Goal: Task Accomplishment & Management: Use online tool/utility

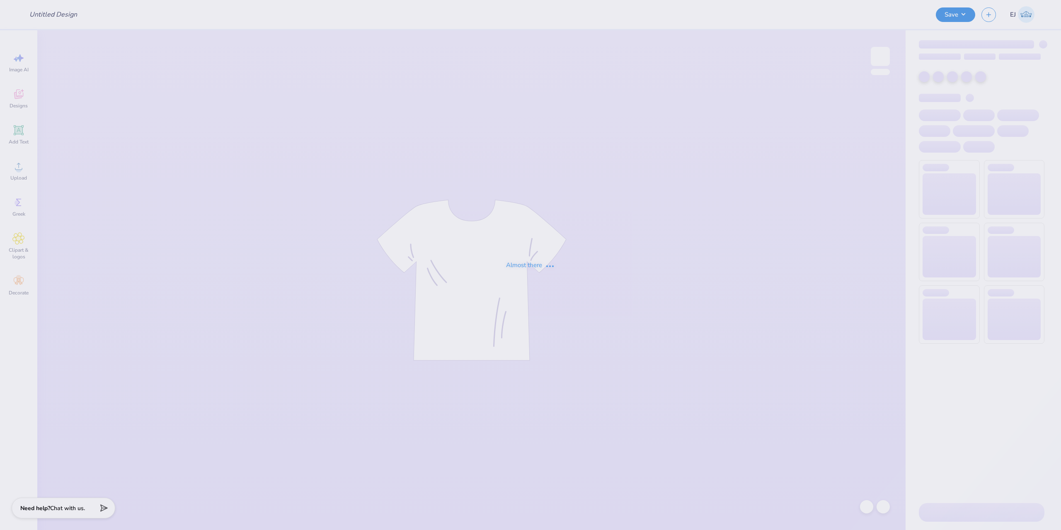
type input "KA Semi Formal 2"
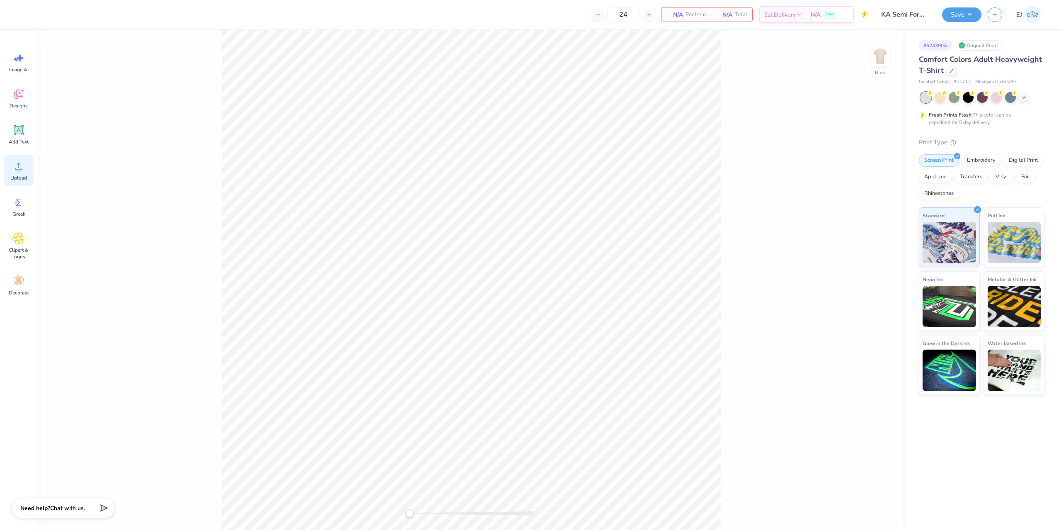
click at [12, 176] on span "Upload" at bounding box center [18, 177] width 17 height 7
click at [22, 167] on icon at bounding box center [18, 166] width 12 height 12
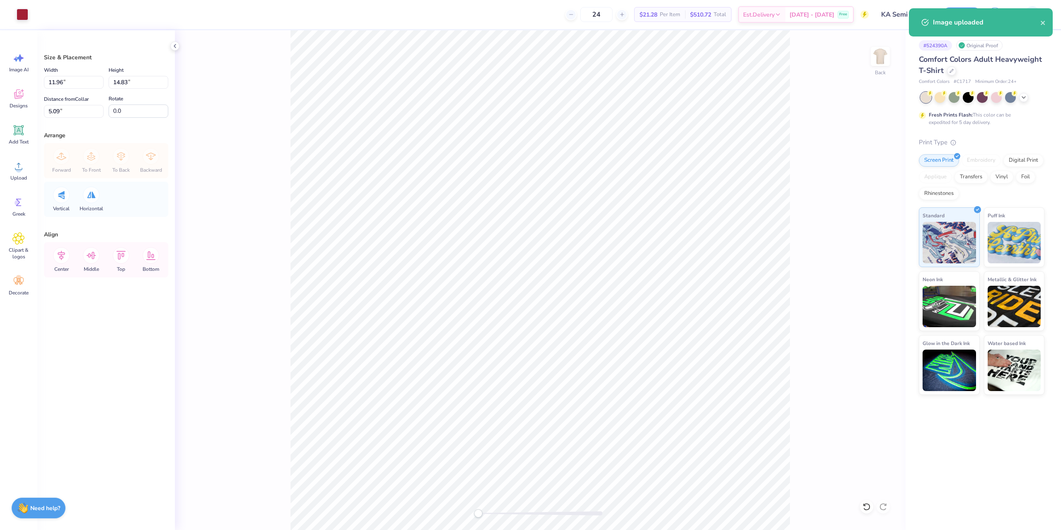
drag, startPoint x: 803, startPoint y: 141, endPoint x: 795, endPoint y: 143, distance: 8.1
click at [795, 143] on div "Back" at bounding box center [540, 279] width 731 height 499
click at [76, 85] on input "11.96" at bounding box center [74, 82] width 60 height 13
type input "3"
type input "3.00"
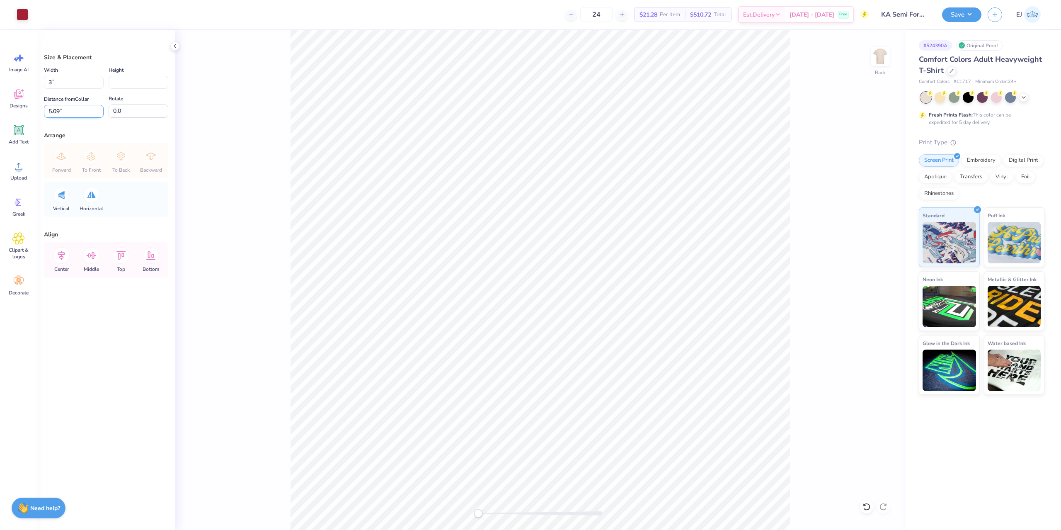
type input "10.64"
click at [122, 80] on input "Height" at bounding box center [139, 82] width 60 height 13
type input "3.5"
type input "2.82"
type input "3.50"
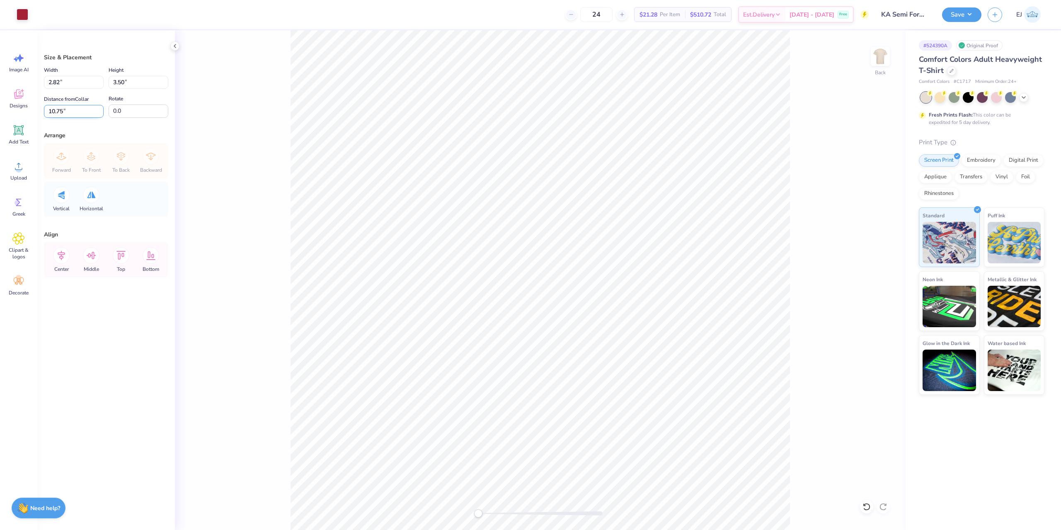
click at [84, 115] on input "10.75" at bounding box center [74, 111] width 60 height 13
type input "3"
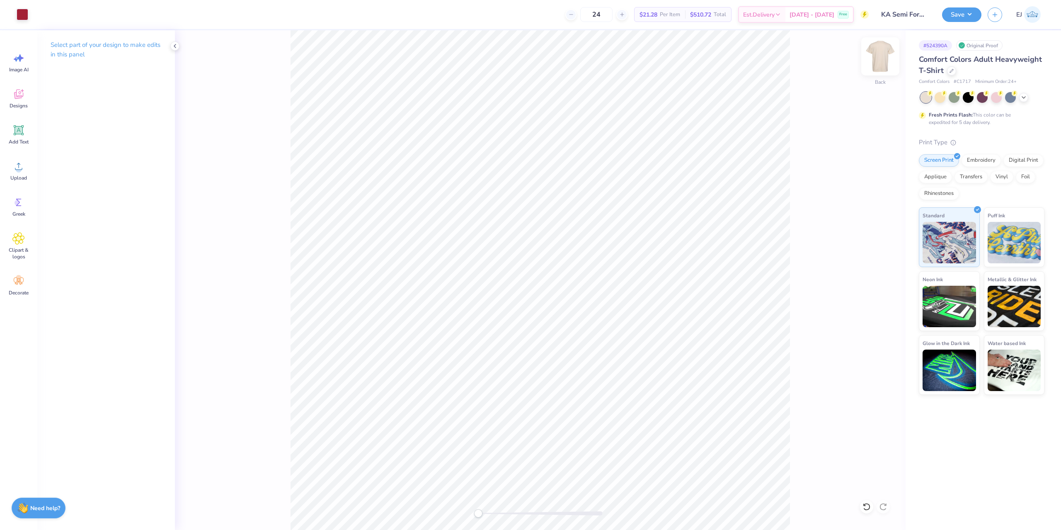
click at [887, 60] on img at bounding box center [880, 56] width 33 height 33
click at [14, 174] on div "Upload" at bounding box center [19, 170] width 30 height 31
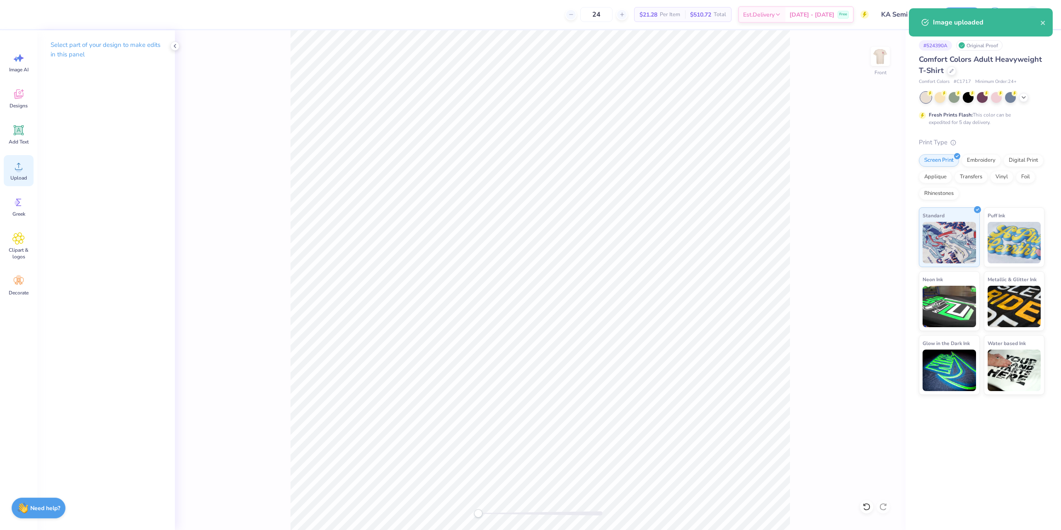
click at [16, 172] on icon at bounding box center [18, 166] width 12 height 12
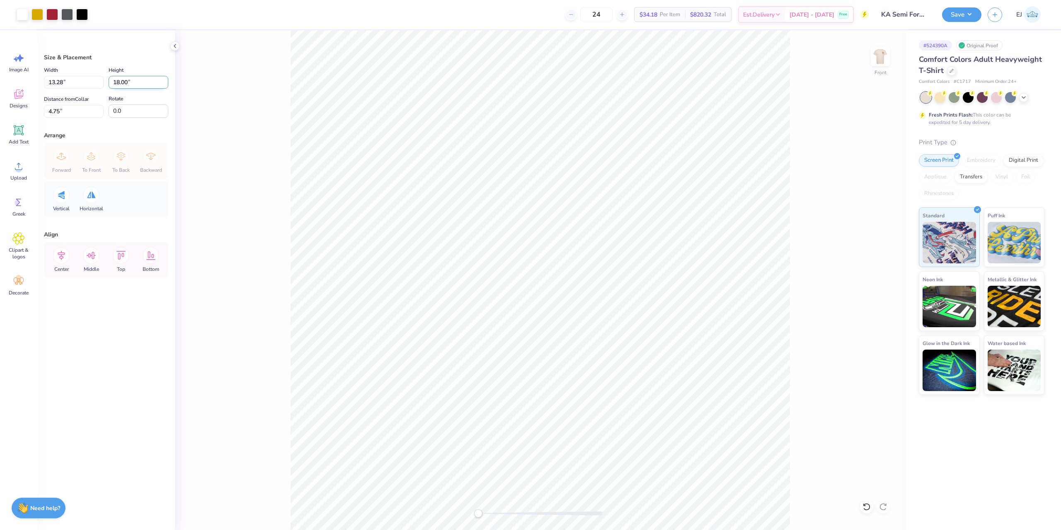
click at [115, 81] on input "18.00" at bounding box center [139, 82] width 60 height 13
type input "15"
type input "11.07"
type input "15.00"
type input "3"
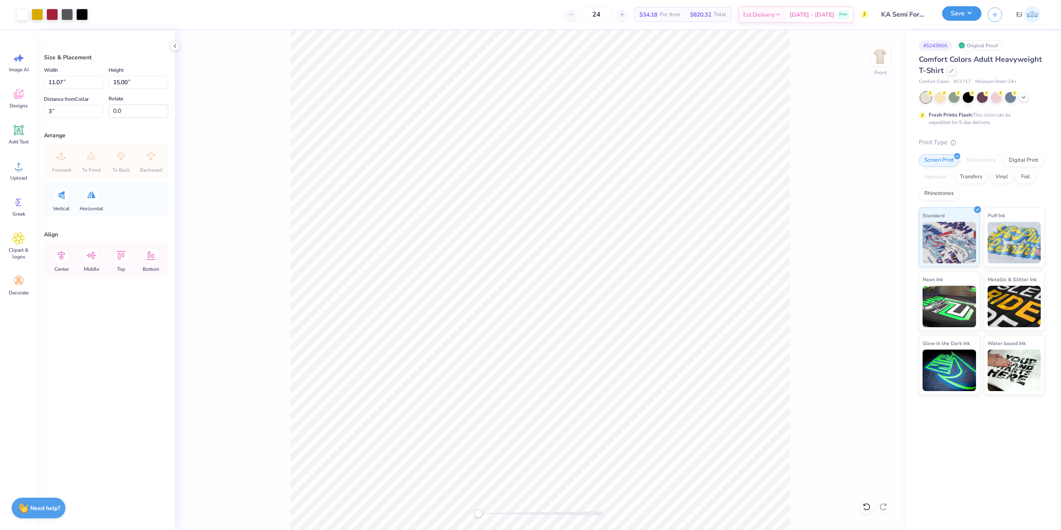
click at [960, 21] on button "Save" at bounding box center [961, 13] width 39 height 15
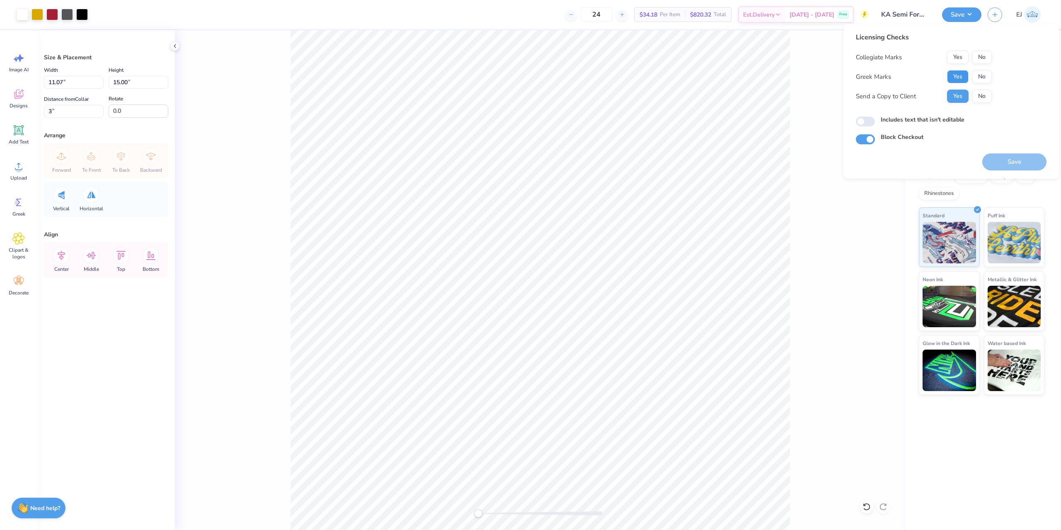
click at [963, 79] on button "Yes" at bounding box center [958, 76] width 22 height 13
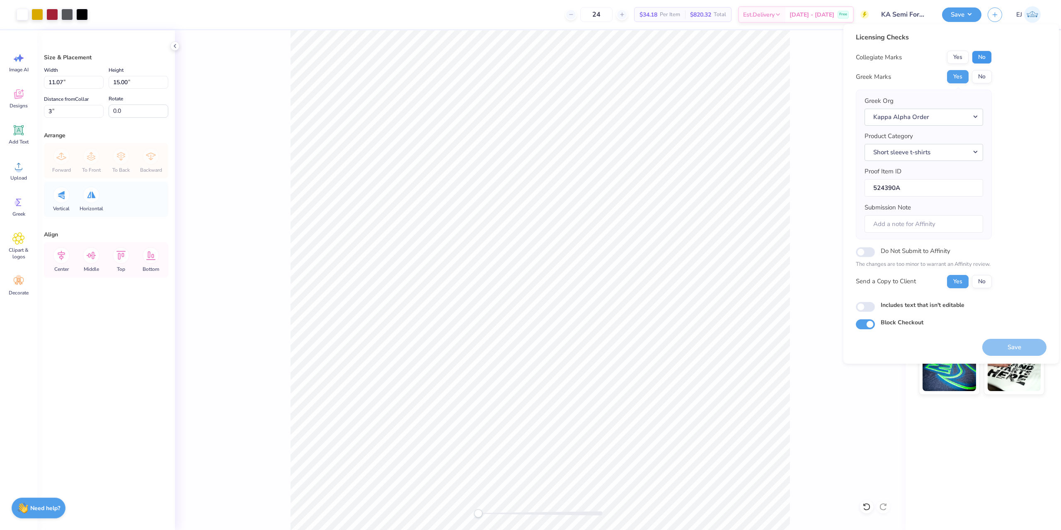
click at [978, 56] on button "No" at bounding box center [982, 57] width 20 height 13
click at [1015, 342] on button "Save" at bounding box center [1014, 347] width 64 height 17
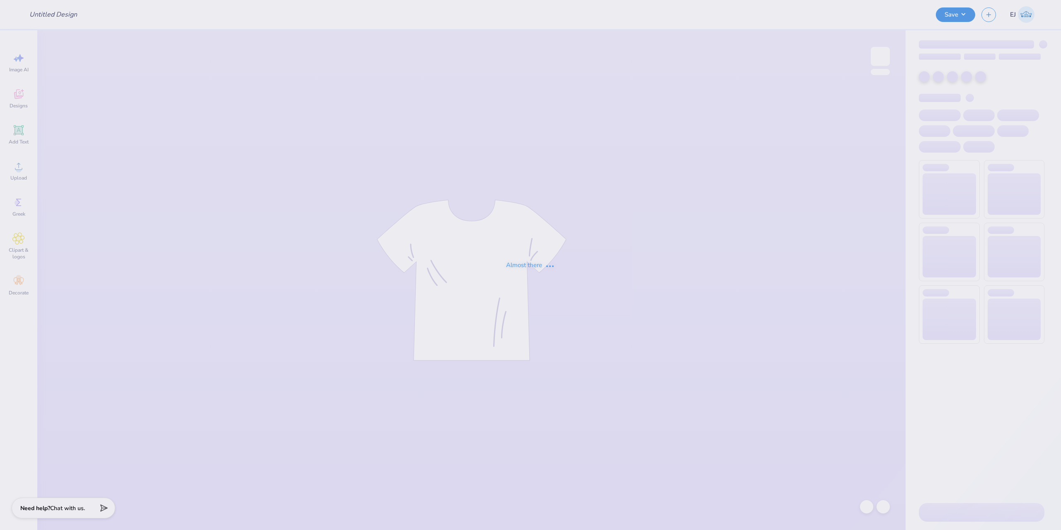
type input "philo 13"
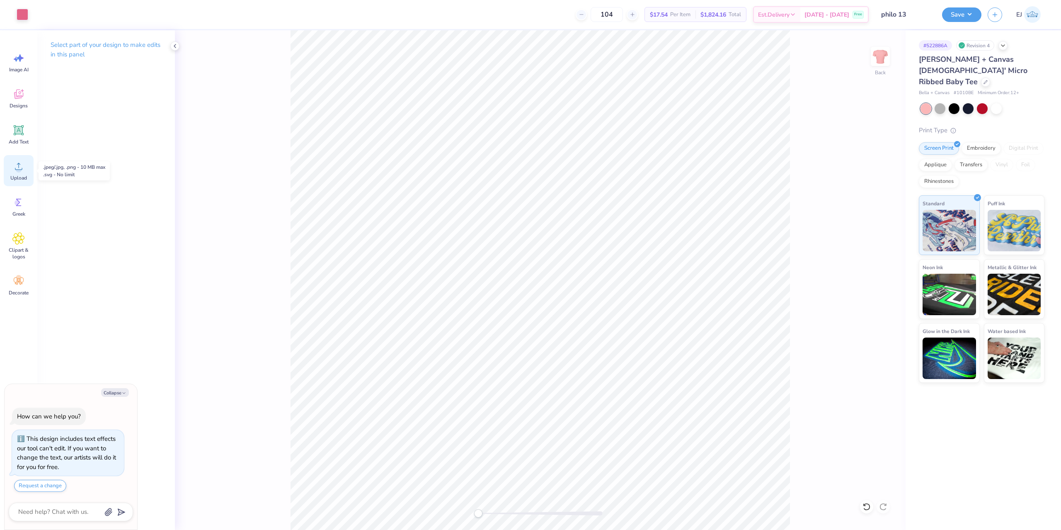
click at [15, 172] on icon at bounding box center [18, 166] width 12 height 12
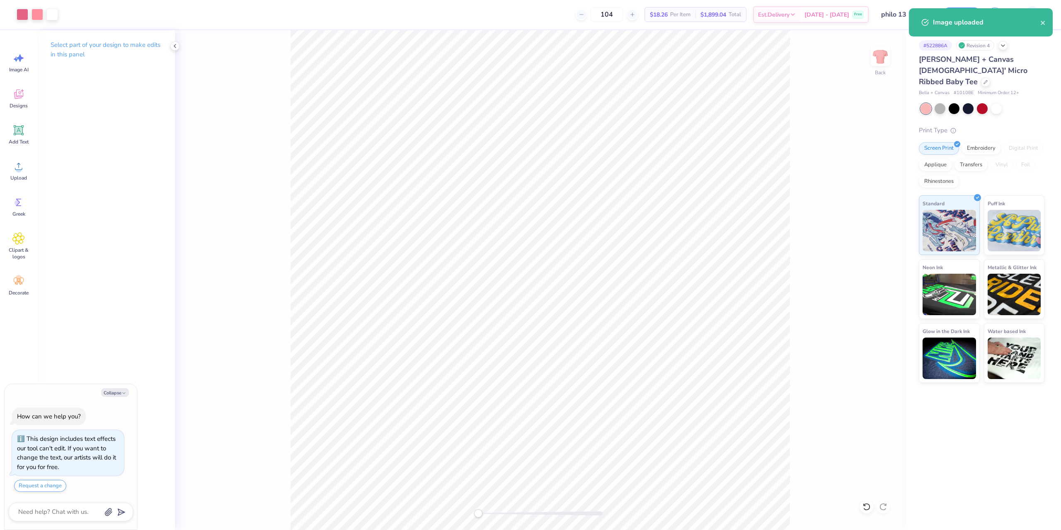
type textarea "x"
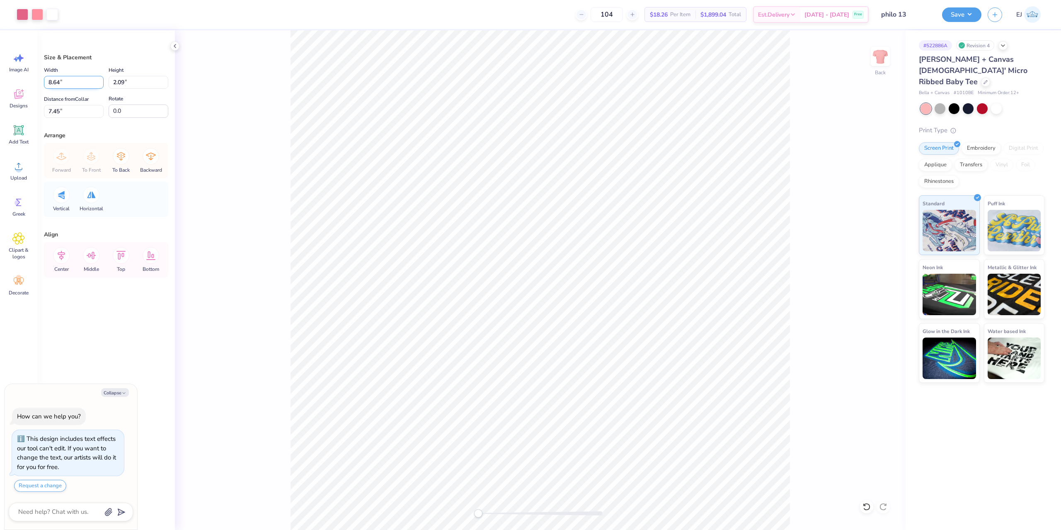
click at [74, 87] on input "8.64" at bounding box center [74, 82] width 60 height 13
click at [74, 86] on input "8.64" at bounding box center [74, 82] width 60 height 13
type input "7.5"
type textarea "x"
type input "7.50"
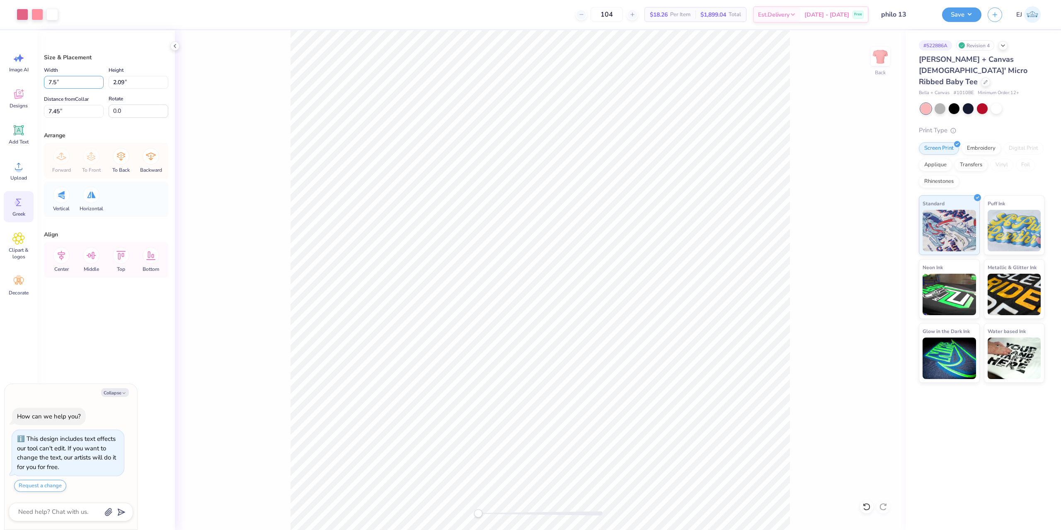
type input "1.81"
drag, startPoint x: 70, startPoint y: 120, endPoint x: 70, endPoint y: 115, distance: 4.6
click at [70, 116] on div "Size & Placement Width 7.50 7.50 " Height 1.81 1.81 " Distance from Collar 7.59…" at bounding box center [106, 279] width 138 height 499
click at [71, 115] on input "7.59" at bounding box center [74, 111] width 60 height 13
type input "3"
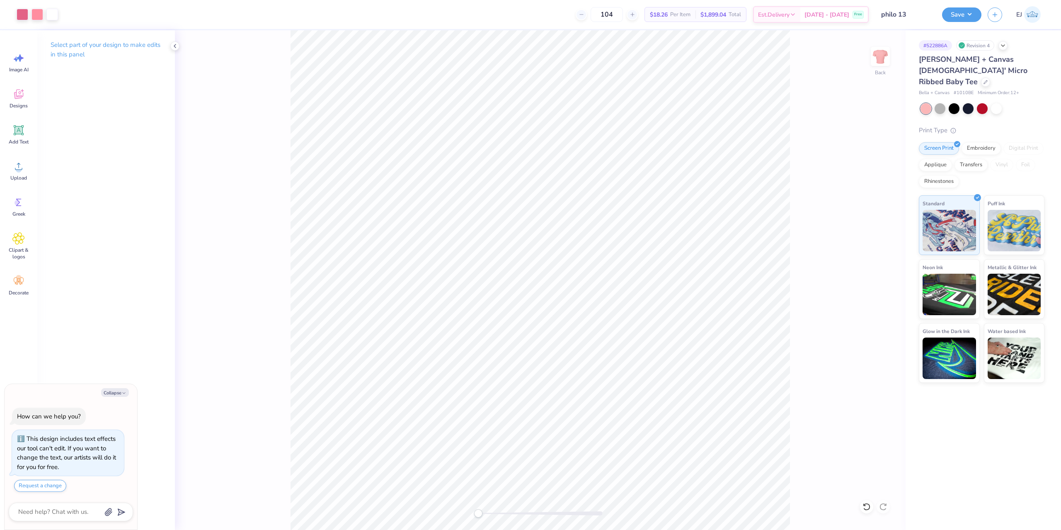
click at [502, 513] on div at bounding box center [540, 513] width 124 height 4
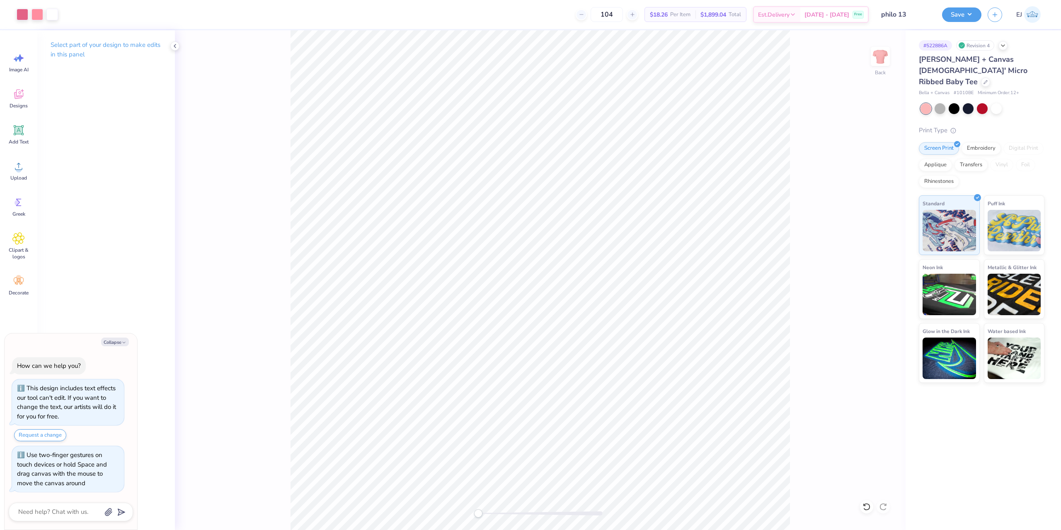
click at [463, 513] on div "Back" at bounding box center [540, 279] width 731 height 499
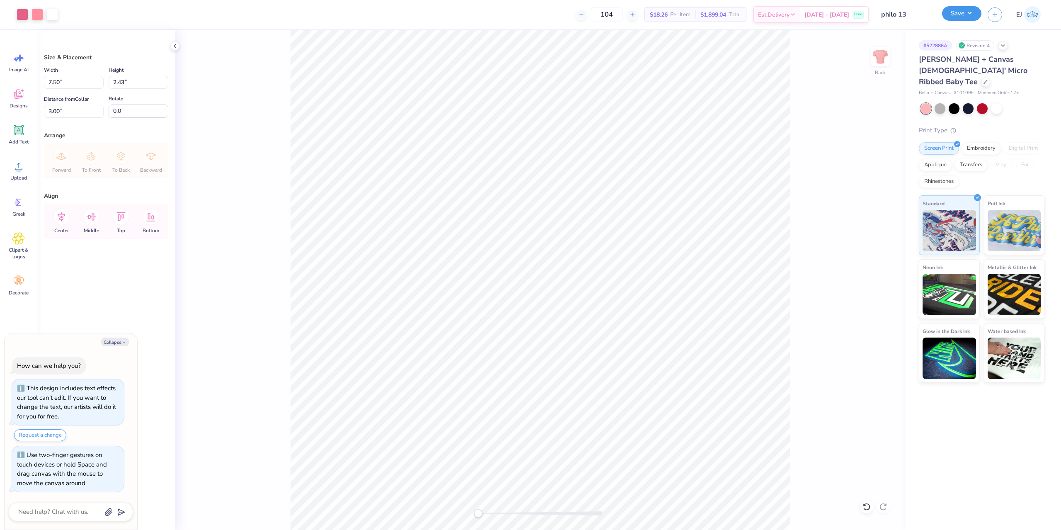
click at [963, 21] on button "Save" at bounding box center [961, 13] width 39 height 15
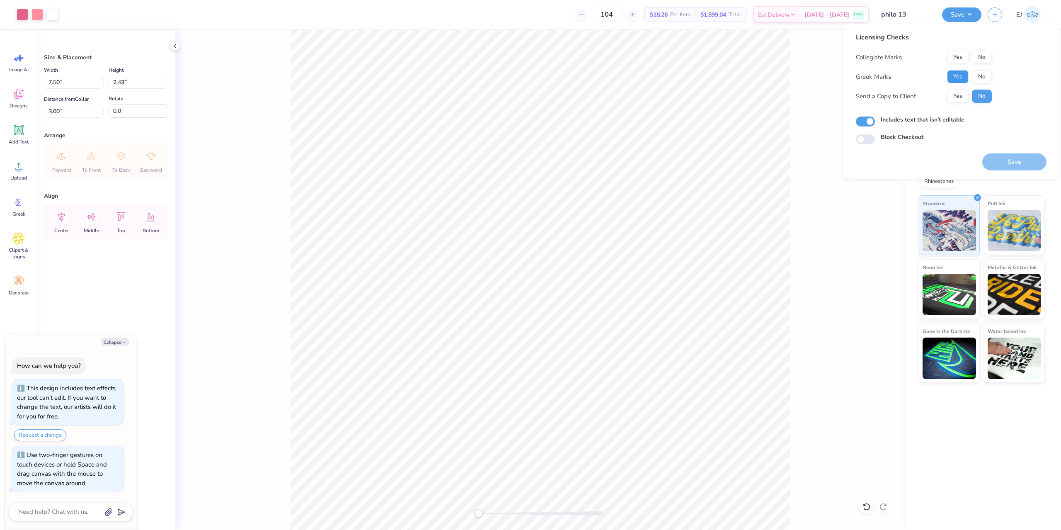
click at [962, 71] on button "Yes" at bounding box center [958, 76] width 22 height 13
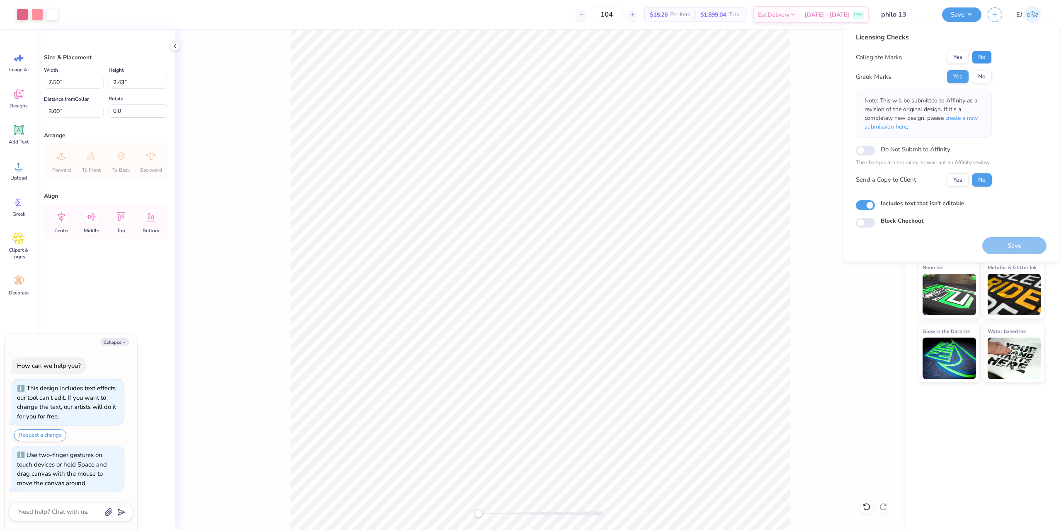
click at [983, 60] on button "No" at bounding box center [982, 57] width 20 height 13
click at [1012, 243] on button "Save" at bounding box center [1014, 245] width 64 height 17
type textarea "x"
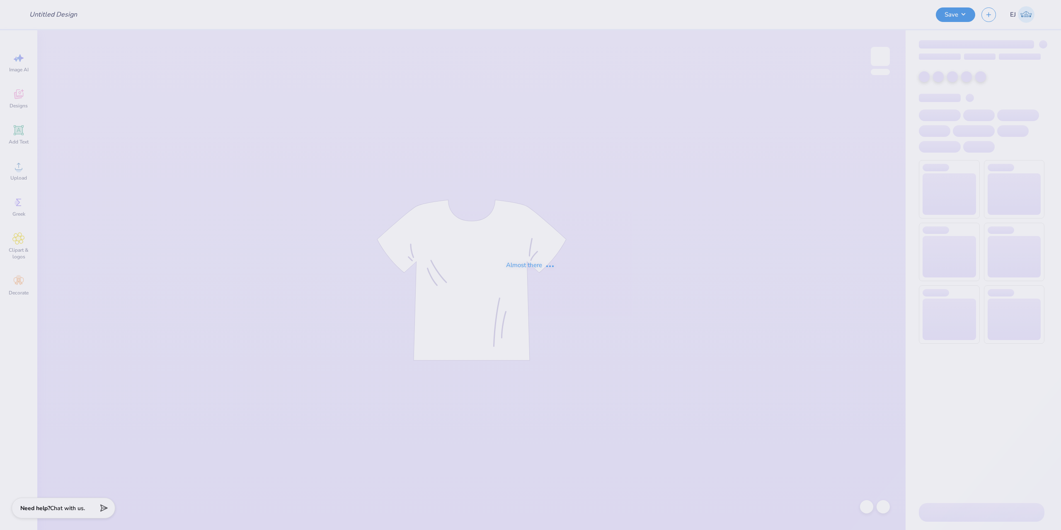
type input "Samantha Drezek : University of Connecticut"
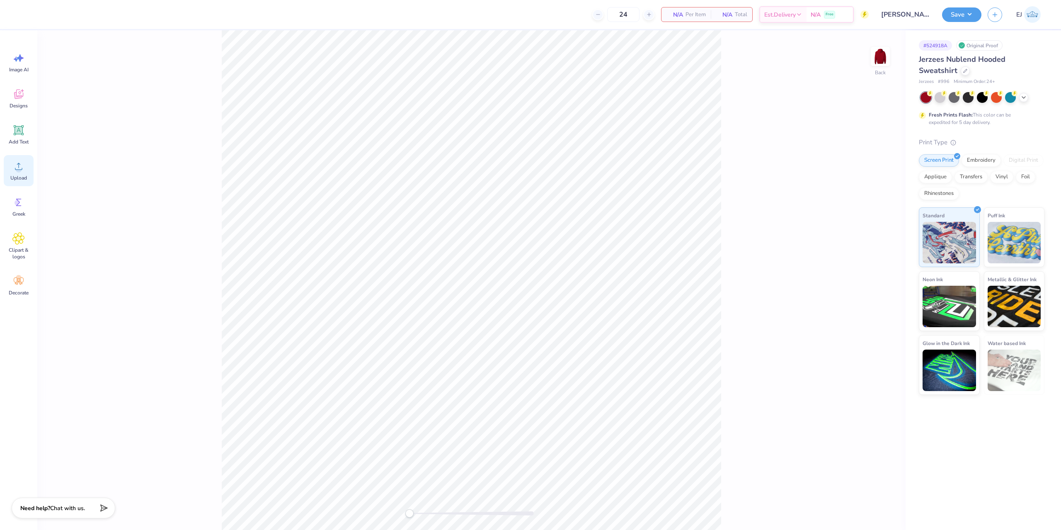
click at [13, 164] on icon at bounding box center [18, 166] width 12 height 12
click at [32, 167] on div "Upload" at bounding box center [19, 170] width 30 height 31
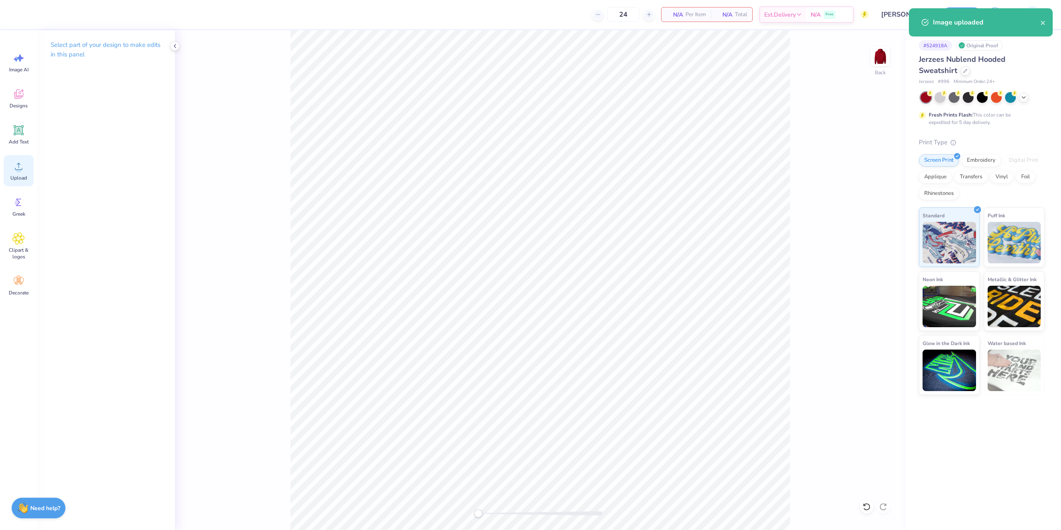
click at [22, 173] on div "Upload" at bounding box center [19, 170] width 30 height 31
click at [15, 169] on icon at bounding box center [18, 166] width 12 height 12
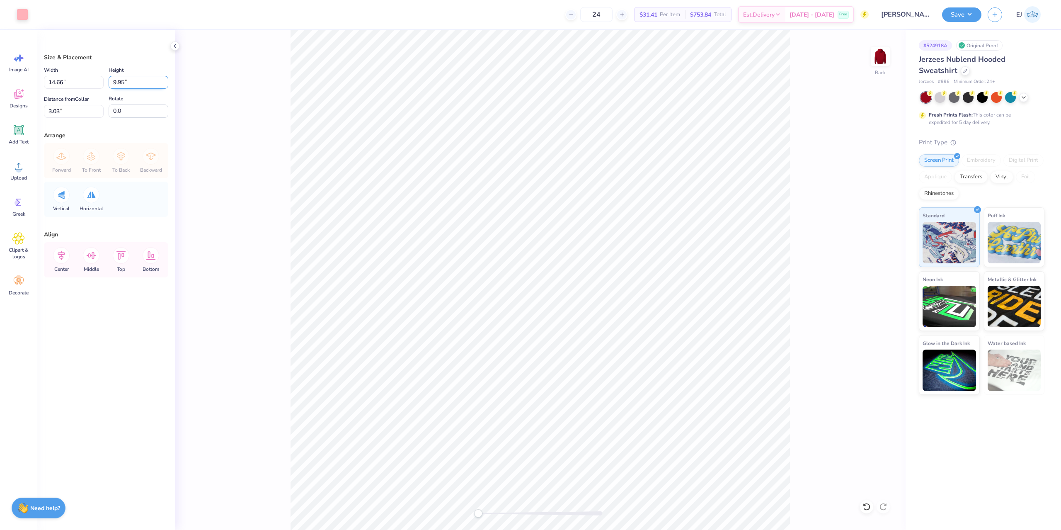
click at [136, 86] on input "9.95" at bounding box center [139, 82] width 60 height 13
click at [77, 82] on input "14.66" at bounding box center [74, 82] width 60 height 13
type input "12.50"
type input "8.48"
type input "3"
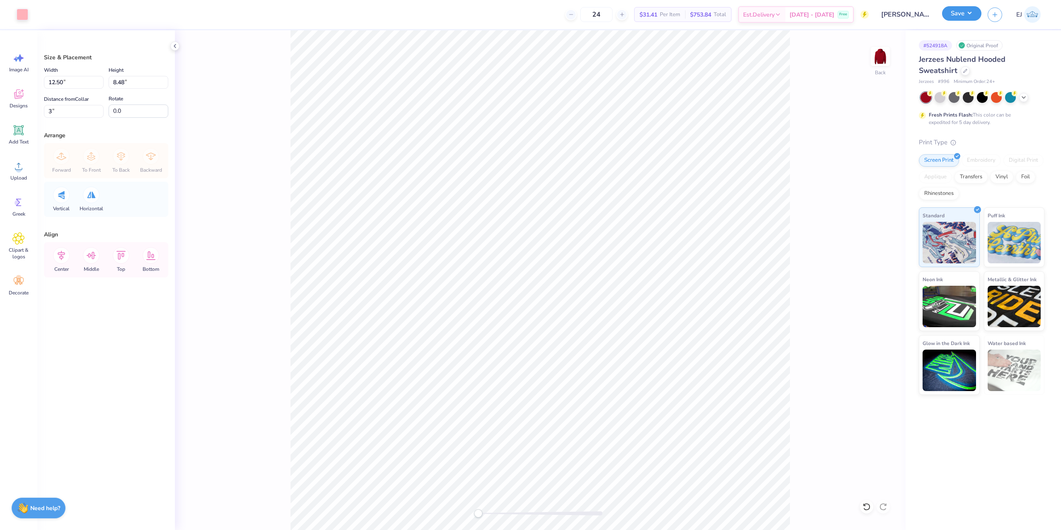
click at [977, 15] on button "Save" at bounding box center [961, 13] width 39 height 15
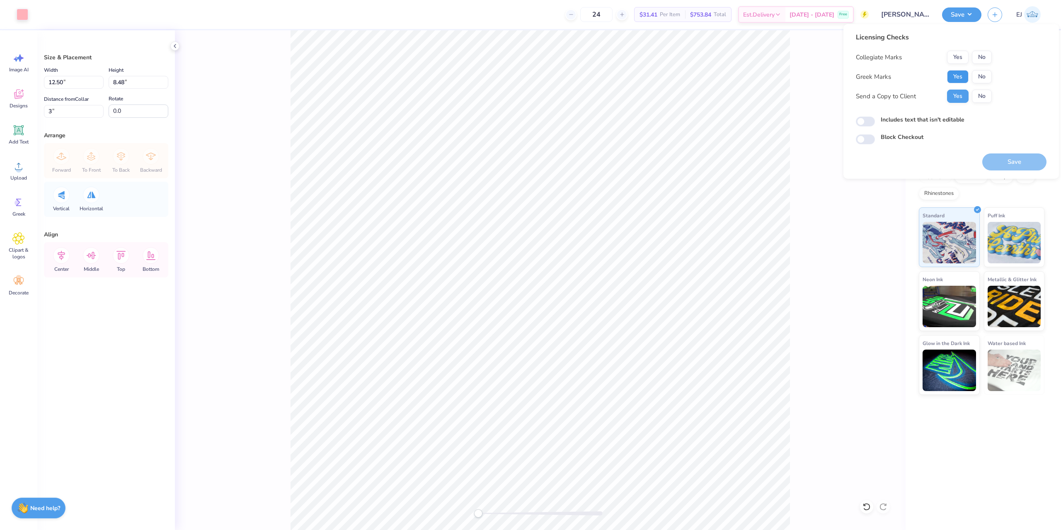
click at [962, 73] on button "Yes" at bounding box center [958, 76] width 22 height 13
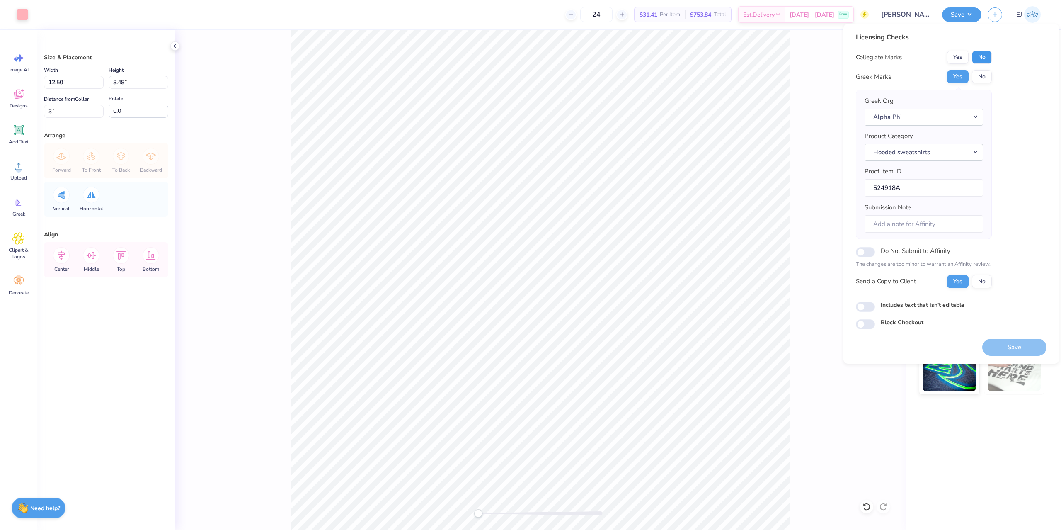
click at [984, 57] on button "No" at bounding box center [982, 57] width 20 height 13
click at [1025, 340] on button "Save" at bounding box center [1014, 347] width 64 height 17
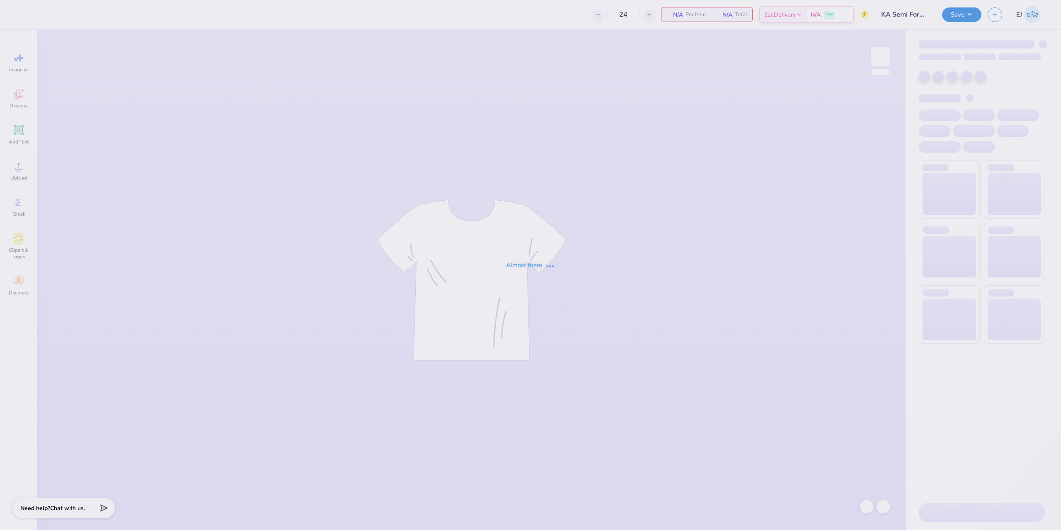
type input "KA Semi Formal 2"
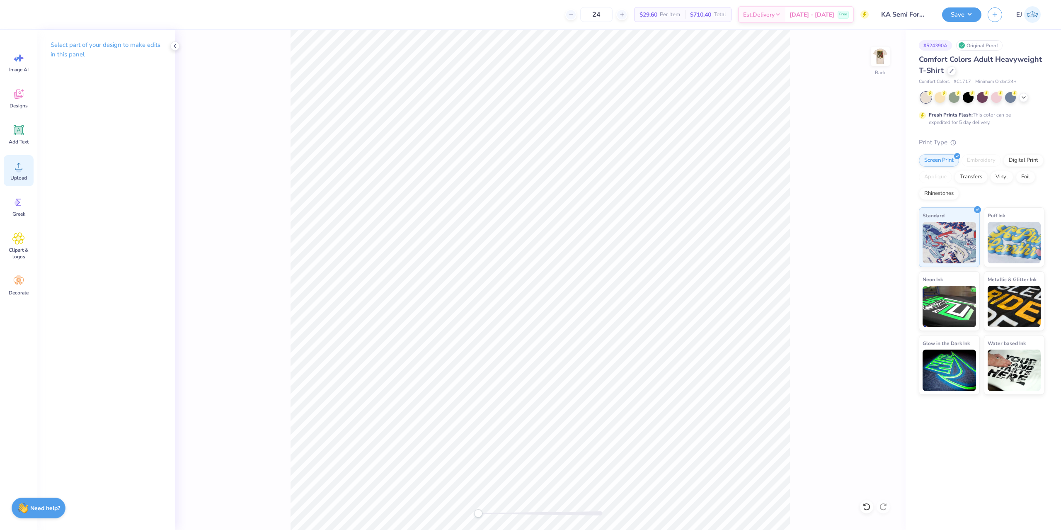
click at [15, 169] on icon at bounding box center [18, 166] width 12 height 12
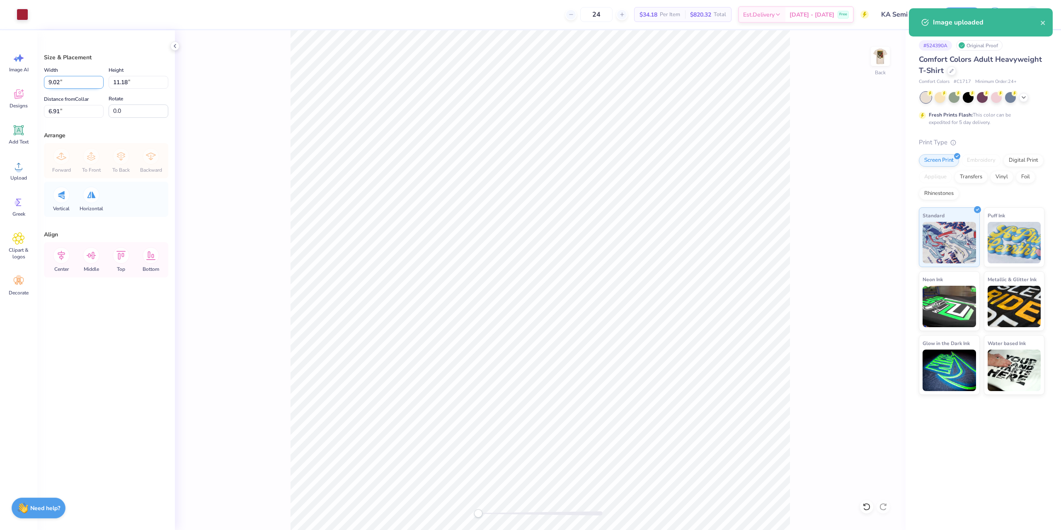
click at [62, 87] on input "9.02" at bounding box center [74, 82] width 60 height 13
type input "3.54"
type input "4.39"
type input "10.31"
type input "3.50"
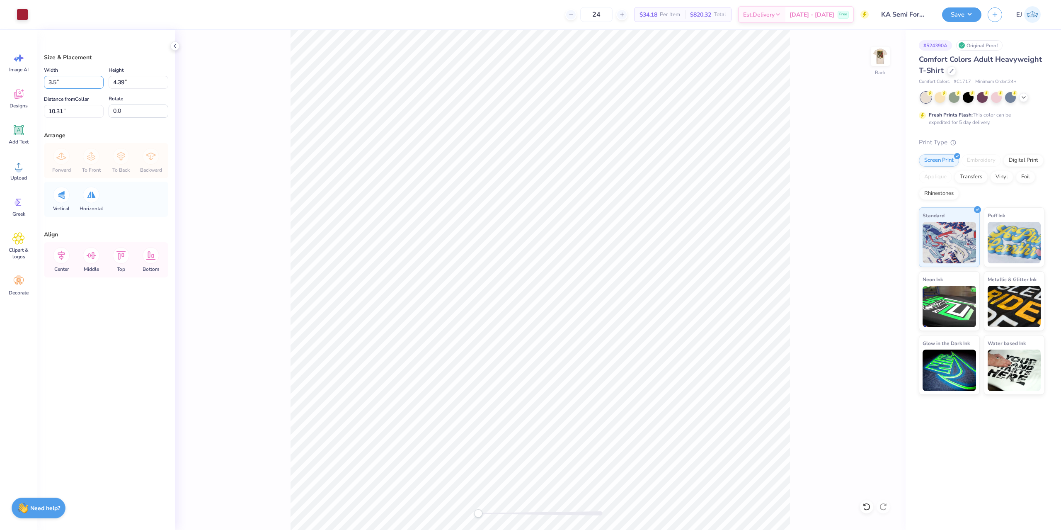
type input "4.34"
type input "10.33"
click at [75, 108] on input "10.33" at bounding box center [74, 111] width 60 height 13
click at [135, 82] on input "4.34" at bounding box center [139, 82] width 60 height 13
type input "3.5"
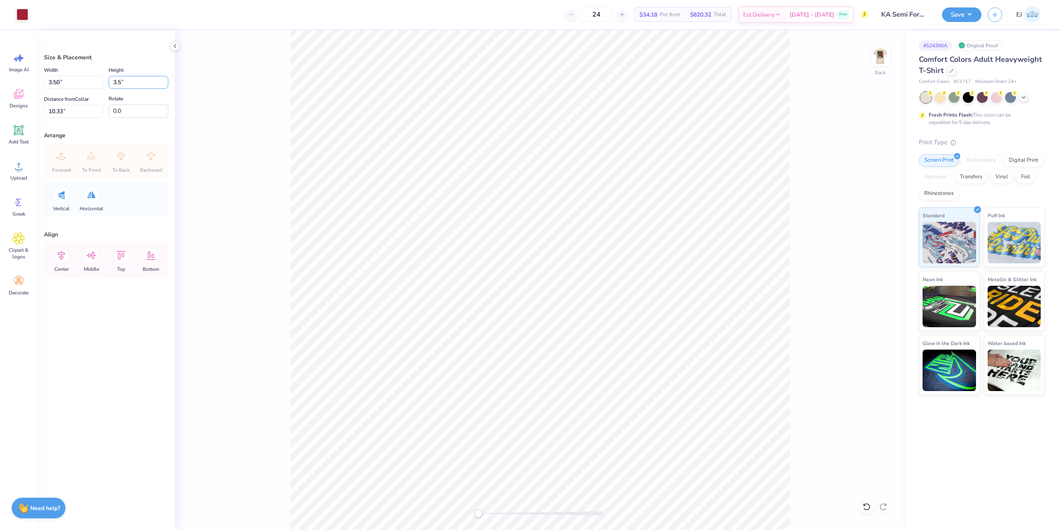
type input "2.82"
type input "3.50"
type input "3"
click at [957, 22] on div "Save EJ" at bounding box center [1001, 14] width 119 height 29
click at [963, 14] on button "Save" at bounding box center [961, 13] width 39 height 15
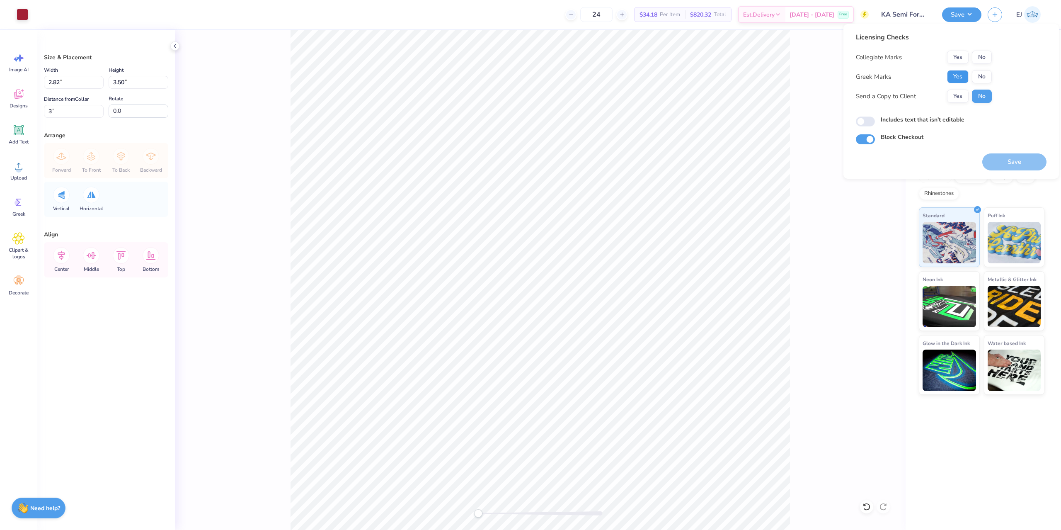
click at [960, 79] on button "Yes" at bounding box center [958, 76] width 22 height 13
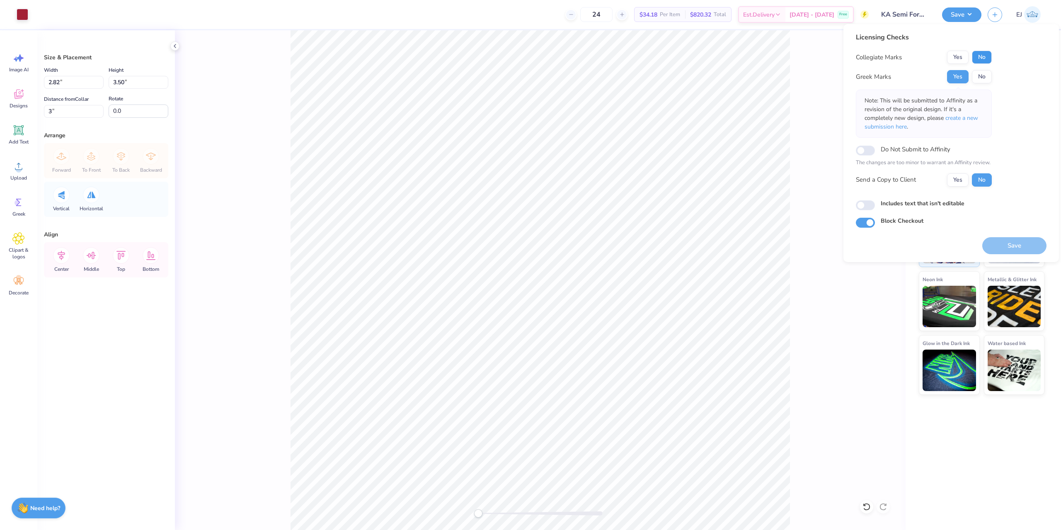
click at [987, 56] on button "No" at bounding box center [982, 57] width 20 height 13
click at [1024, 250] on button "Save" at bounding box center [1014, 245] width 64 height 17
